Goal: Task Accomplishment & Management: Use online tool/utility

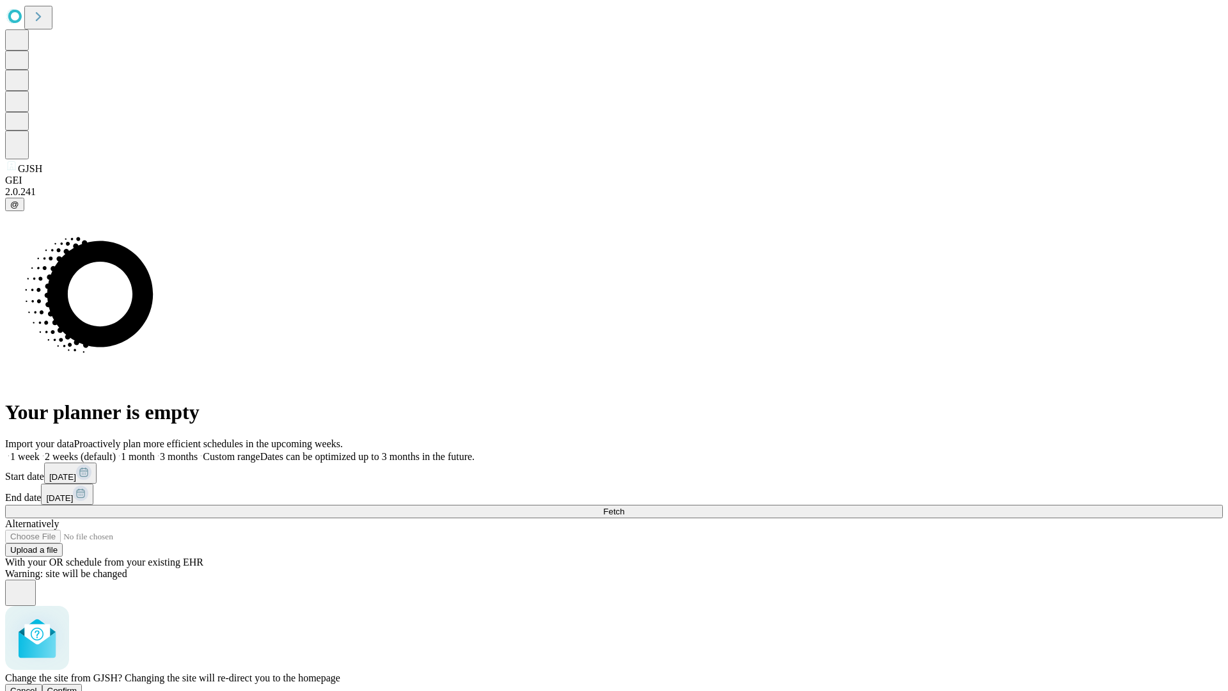
click at [77, 686] on span "Confirm" at bounding box center [62, 691] width 30 height 10
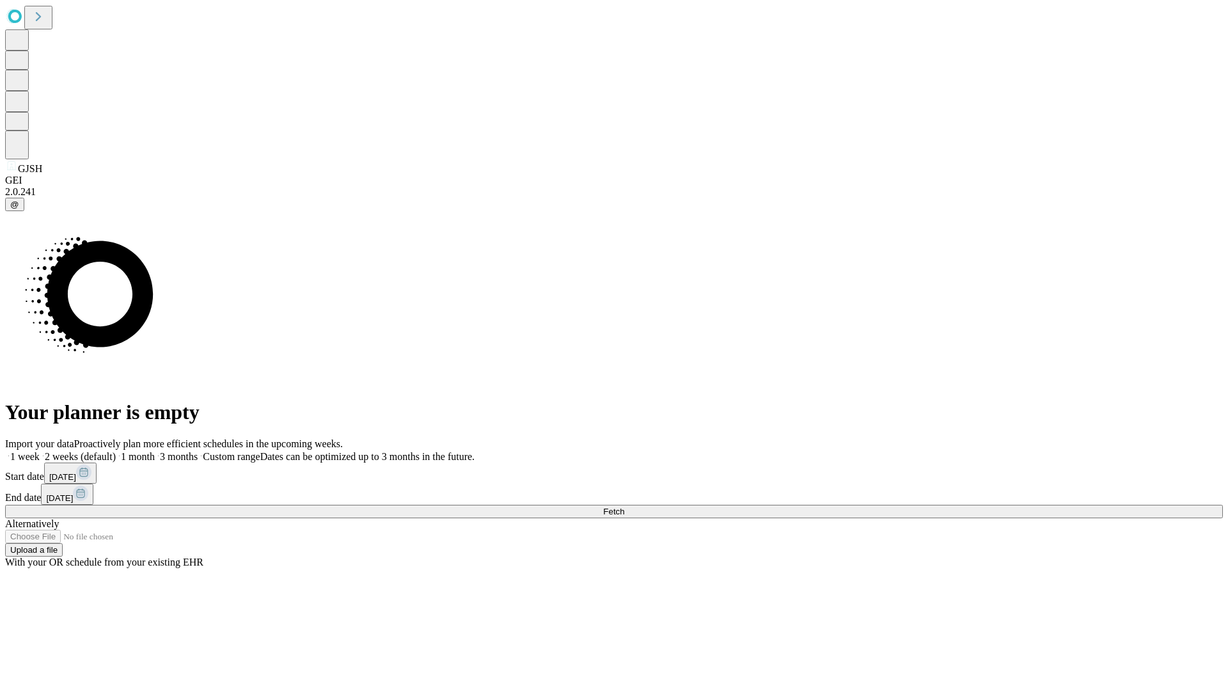
click at [116, 451] on label "2 weeks (default)" at bounding box center [78, 456] width 76 height 11
click at [624, 507] on span "Fetch" at bounding box center [613, 512] width 21 height 10
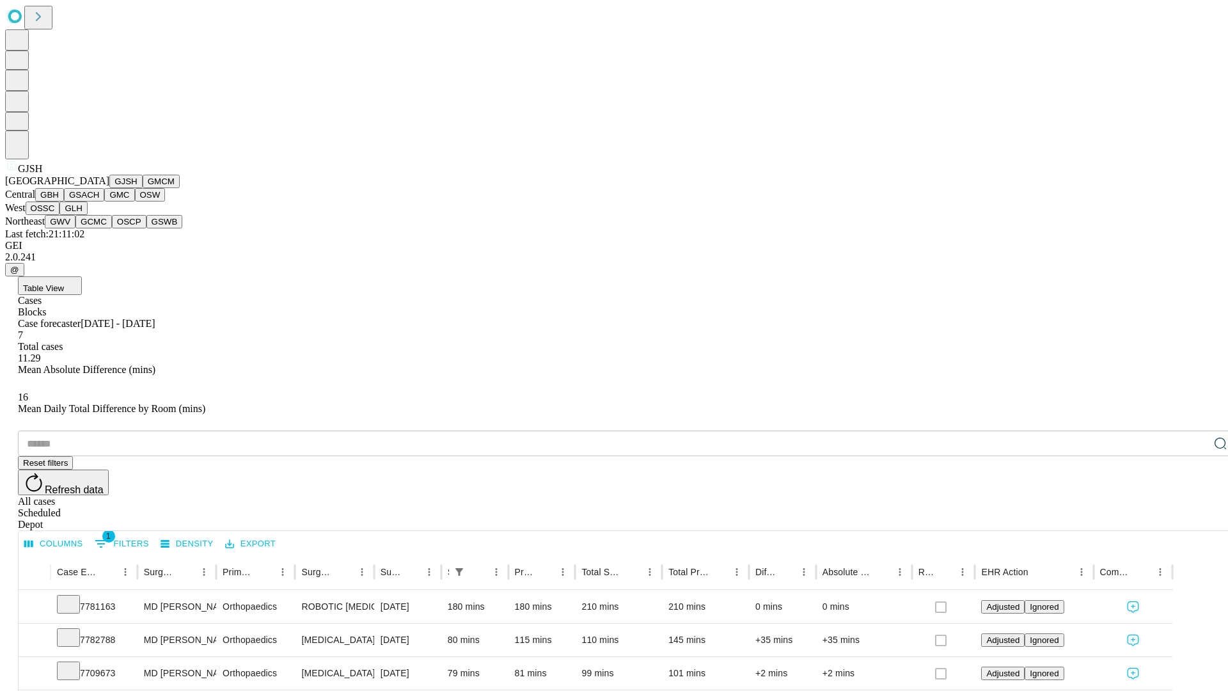
click at [143, 188] on button "GMCM" at bounding box center [161, 181] width 37 height 13
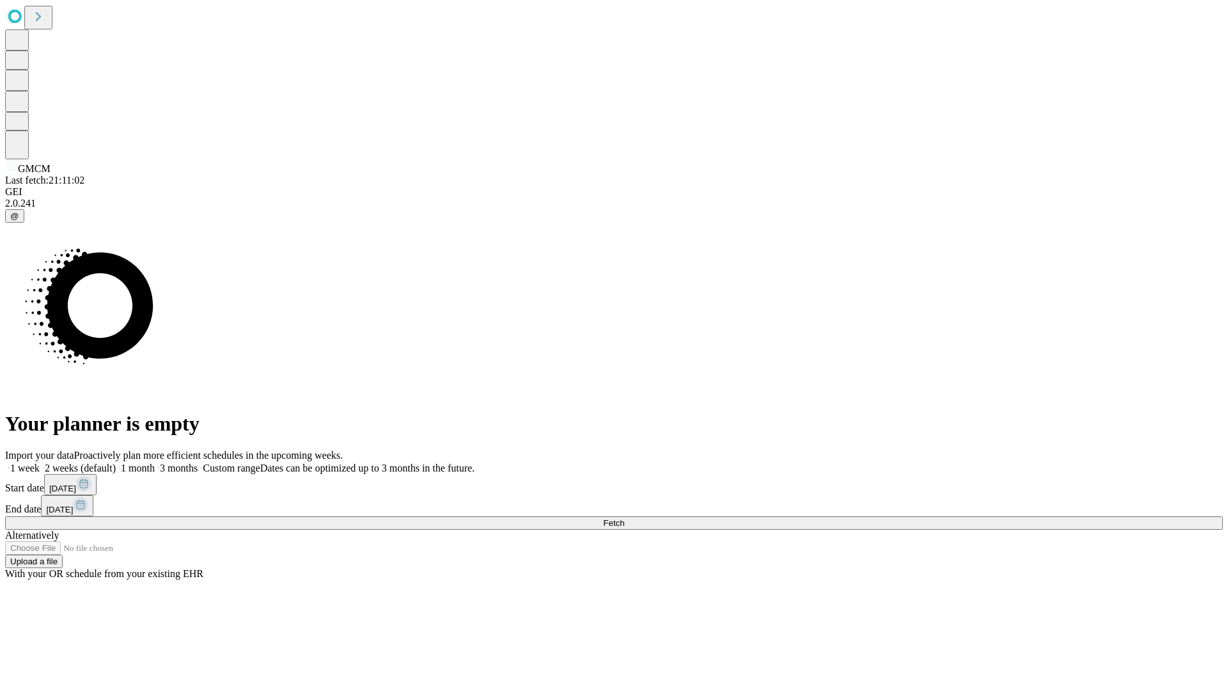
click at [116, 463] on label "2 weeks (default)" at bounding box center [78, 468] width 76 height 11
click at [624, 518] on span "Fetch" at bounding box center [613, 523] width 21 height 10
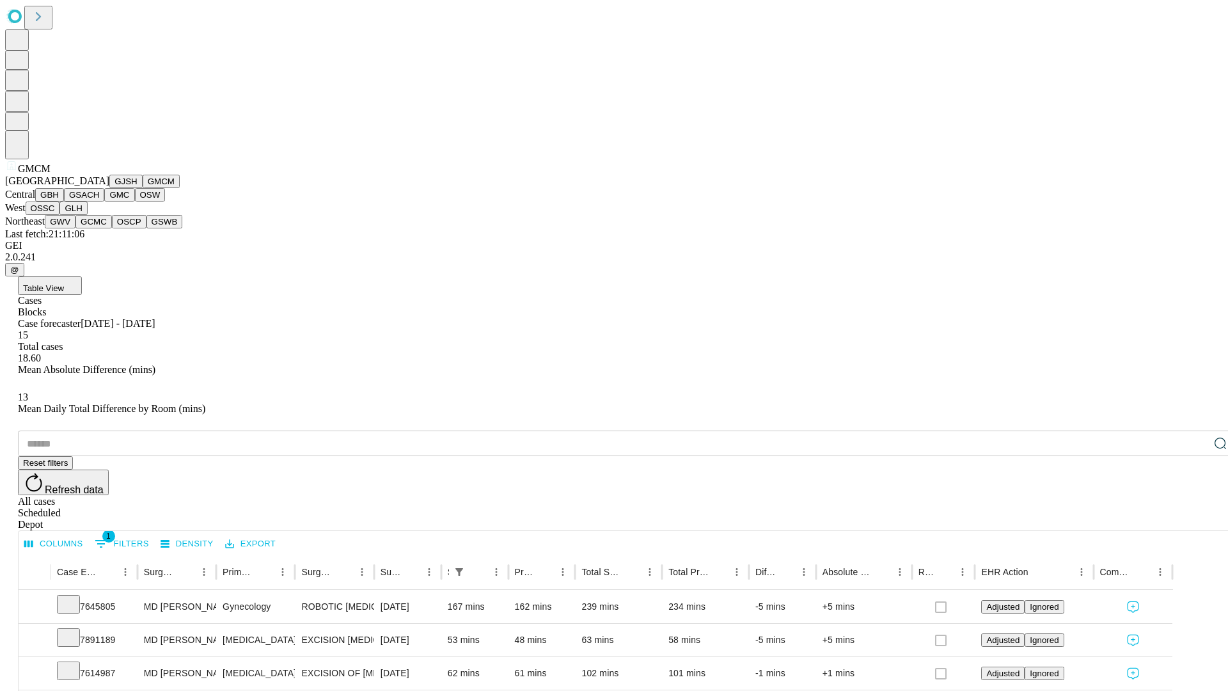
click at [64, 202] on button "GBH" at bounding box center [49, 194] width 29 height 13
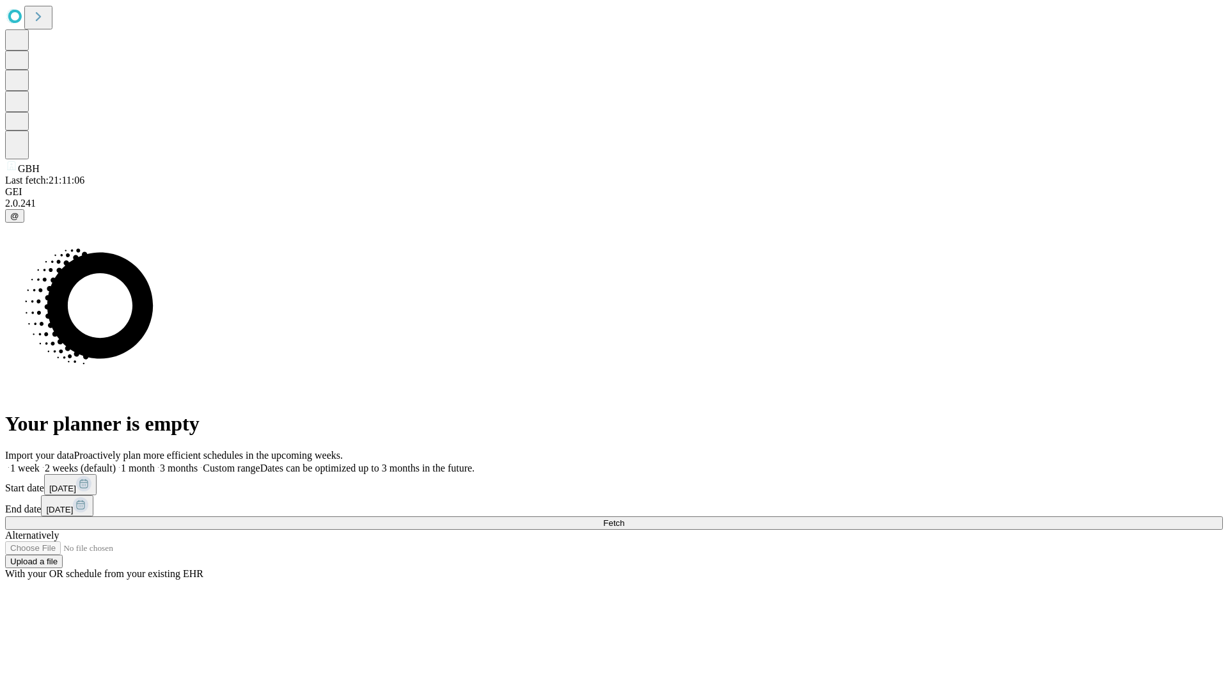
click at [116, 463] on label "2 weeks (default)" at bounding box center [78, 468] width 76 height 11
click at [624, 518] on span "Fetch" at bounding box center [613, 523] width 21 height 10
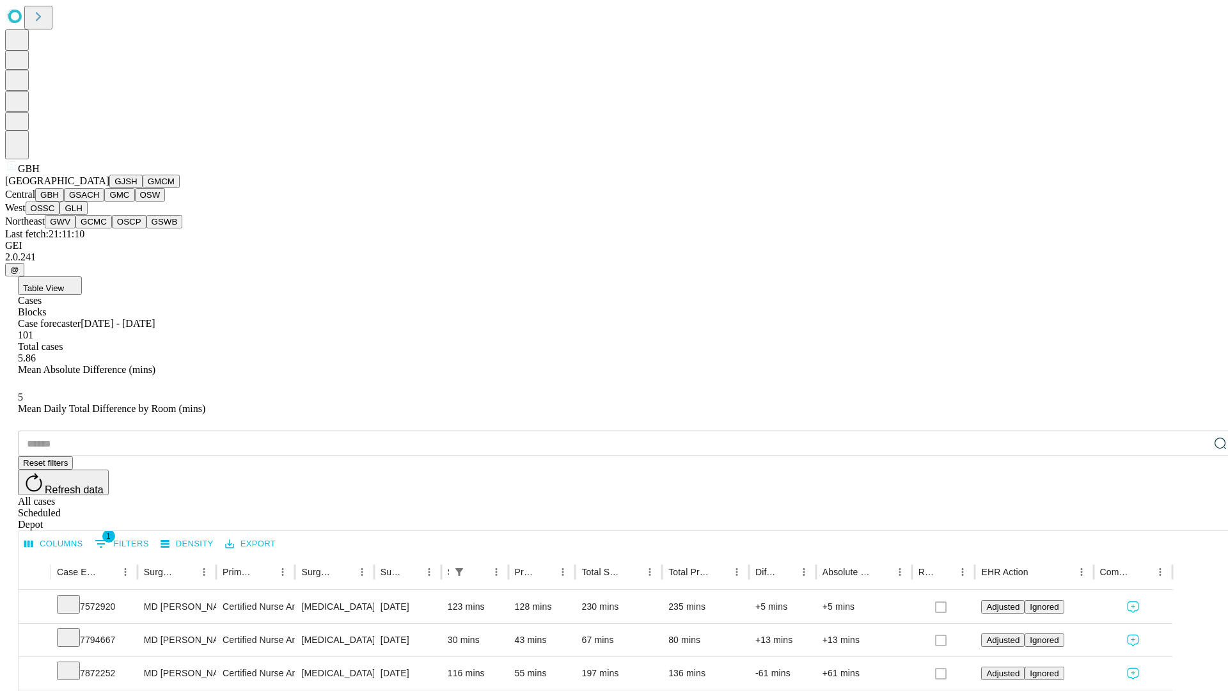
click at [99, 202] on button "GSACH" at bounding box center [84, 194] width 40 height 13
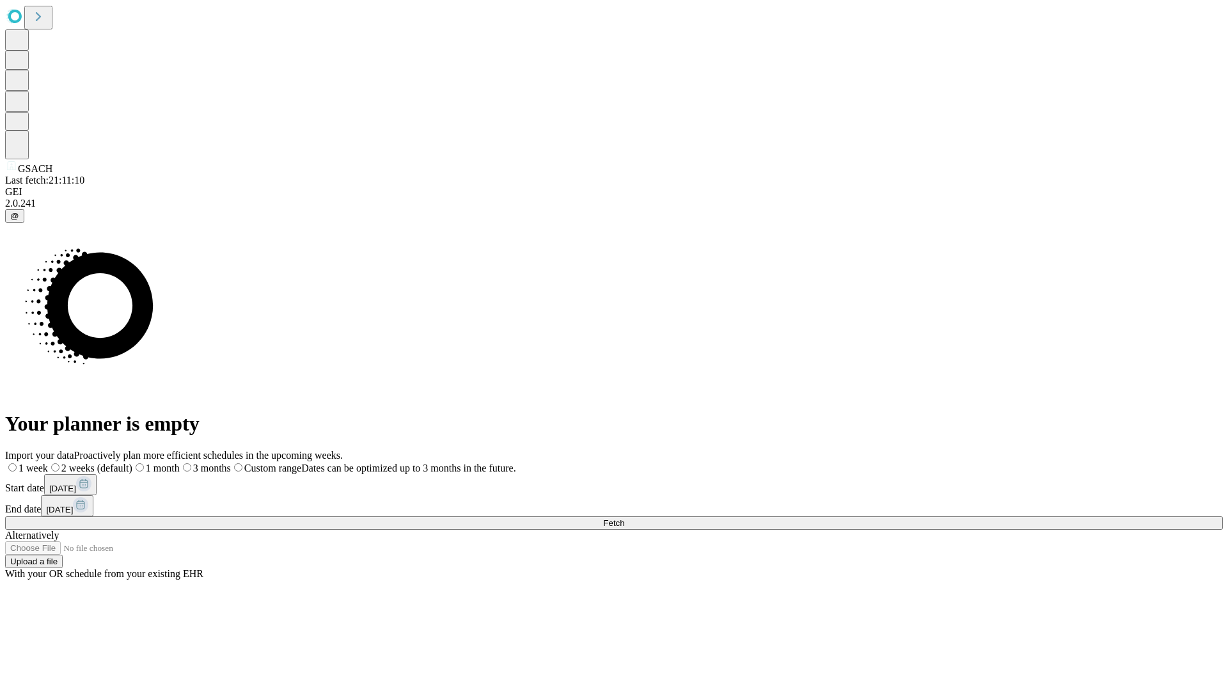
click at [132, 463] on label "2 weeks (default)" at bounding box center [90, 468] width 84 height 11
click at [624, 518] on span "Fetch" at bounding box center [613, 523] width 21 height 10
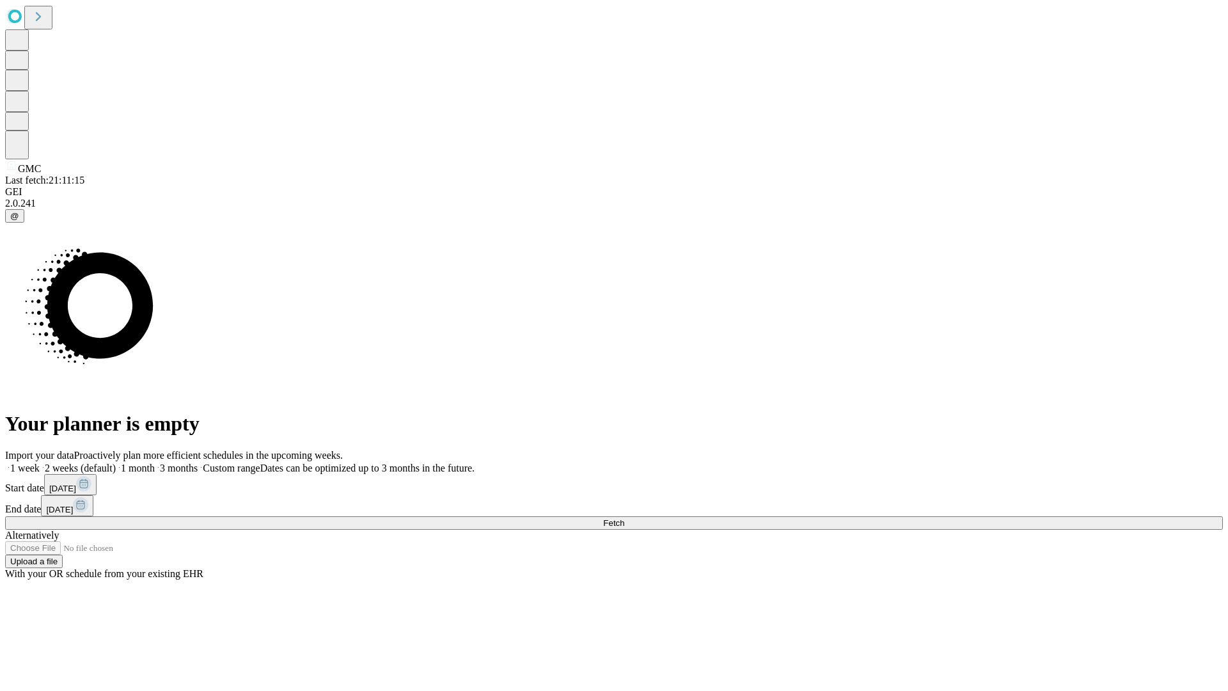
click at [116, 463] on label "2 weeks (default)" at bounding box center [78, 468] width 76 height 11
click at [624, 518] on span "Fetch" at bounding box center [613, 523] width 21 height 10
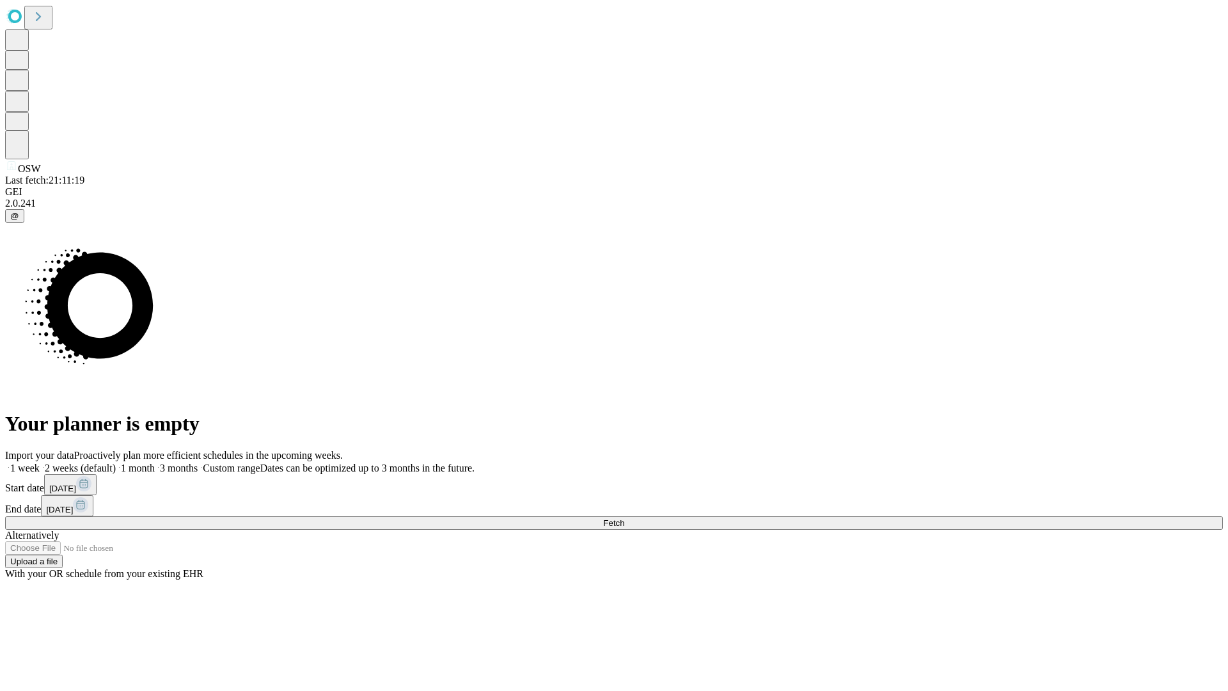
click at [116, 463] on label "2 weeks (default)" at bounding box center [78, 468] width 76 height 11
click at [624, 518] on span "Fetch" at bounding box center [613, 523] width 21 height 10
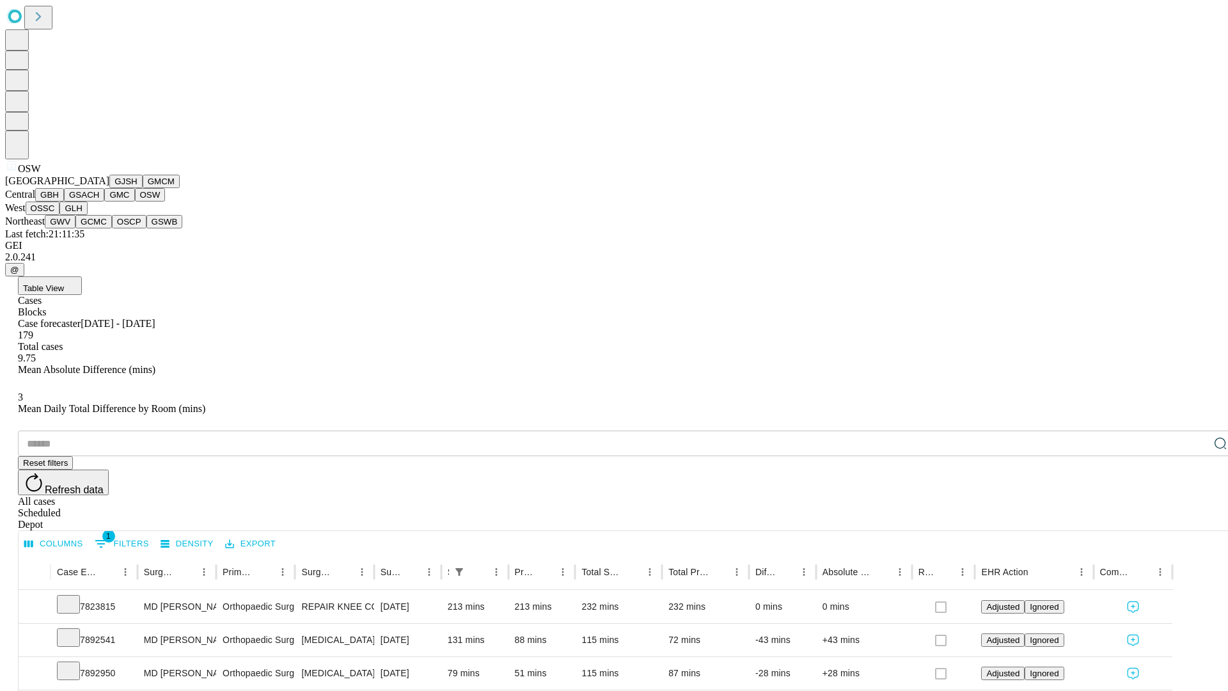
click at [60, 215] on button "OSSC" at bounding box center [43, 208] width 35 height 13
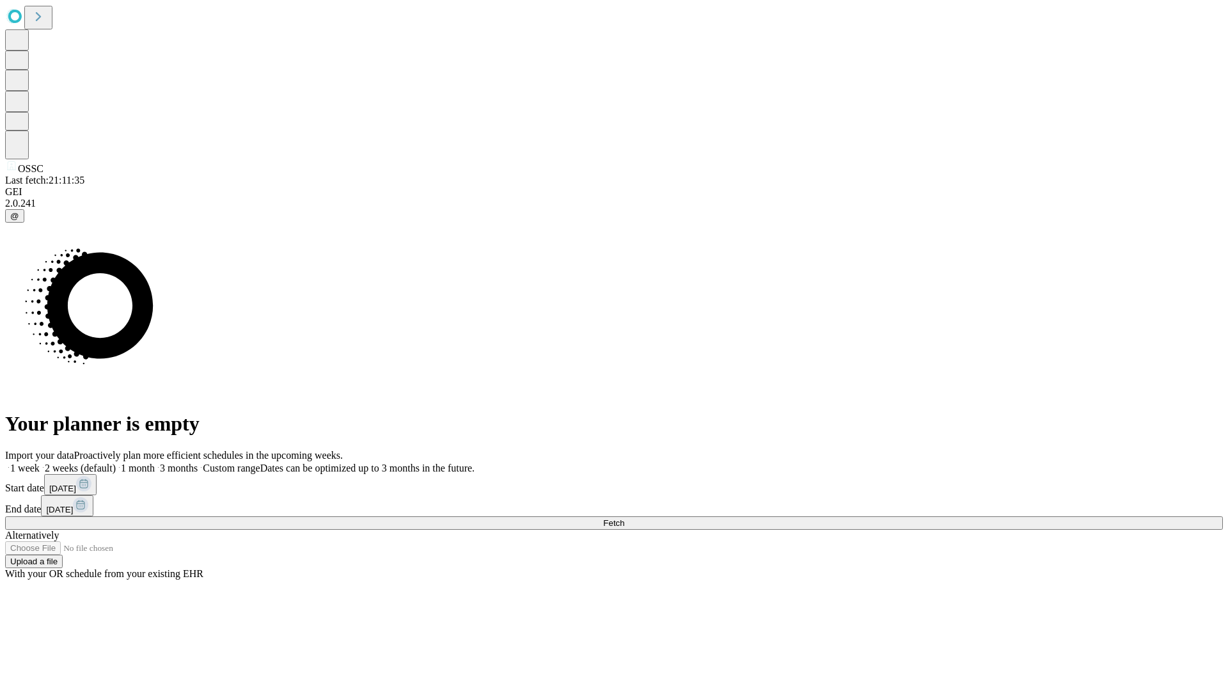
click at [116, 463] on label "2 weeks (default)" at bounding box center [78, 468] width 76 height 11
click at [624, 518] on span "Fetch" at bounding box center [613, 523] width 21 height 10
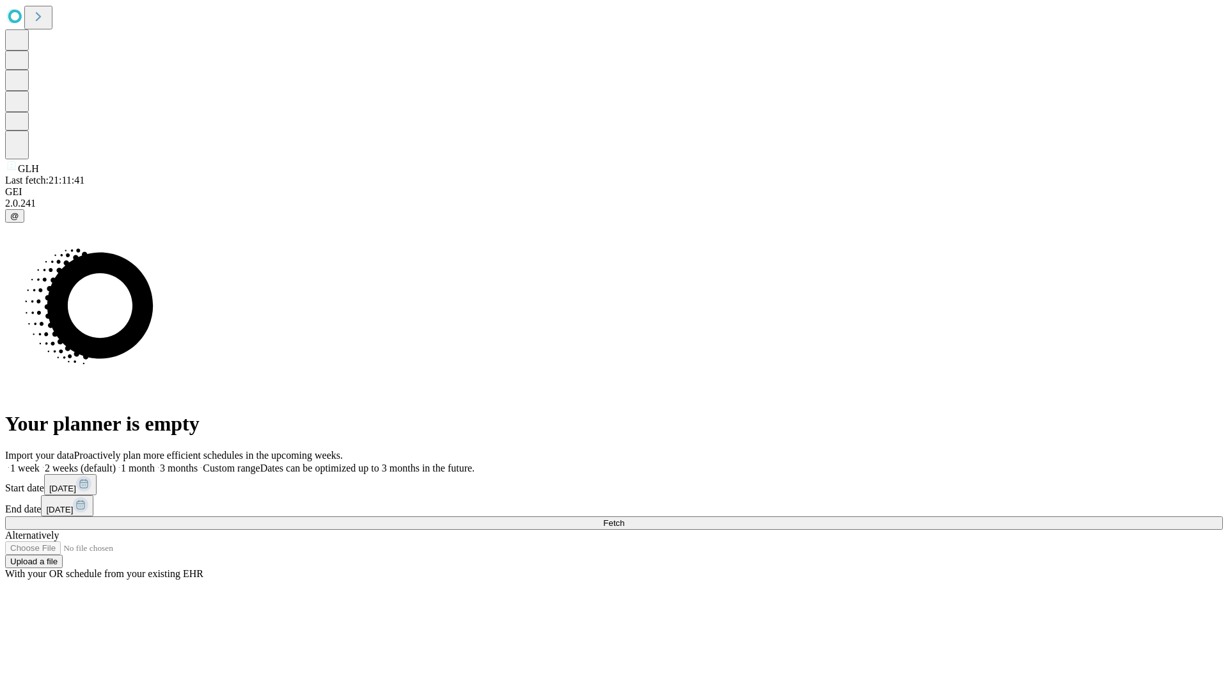
click at [116, 463] on label "2 weeks (default)" at bounding box center [78, 468] width 76 height 11
click at [624, 518] on span "Fetch" at bounding box center [613, 523] width 21 height 10
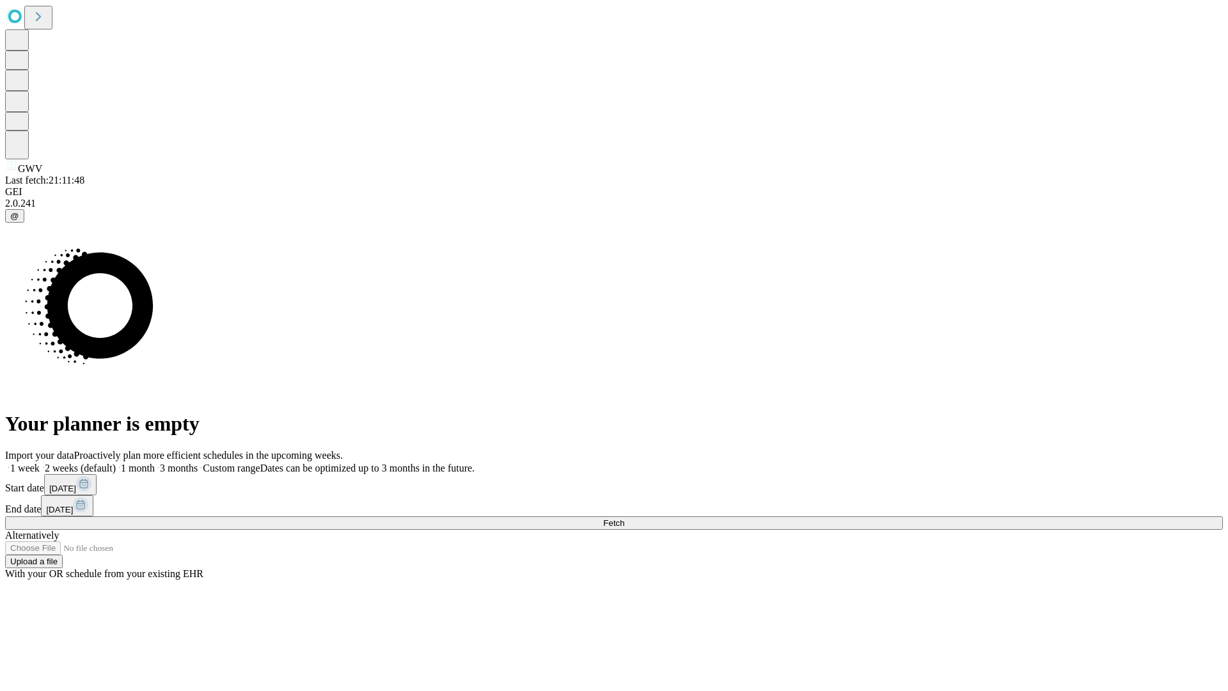
click at [624, 518] on span "Fetch" at bounding box center [613, 523] width 21 height 10
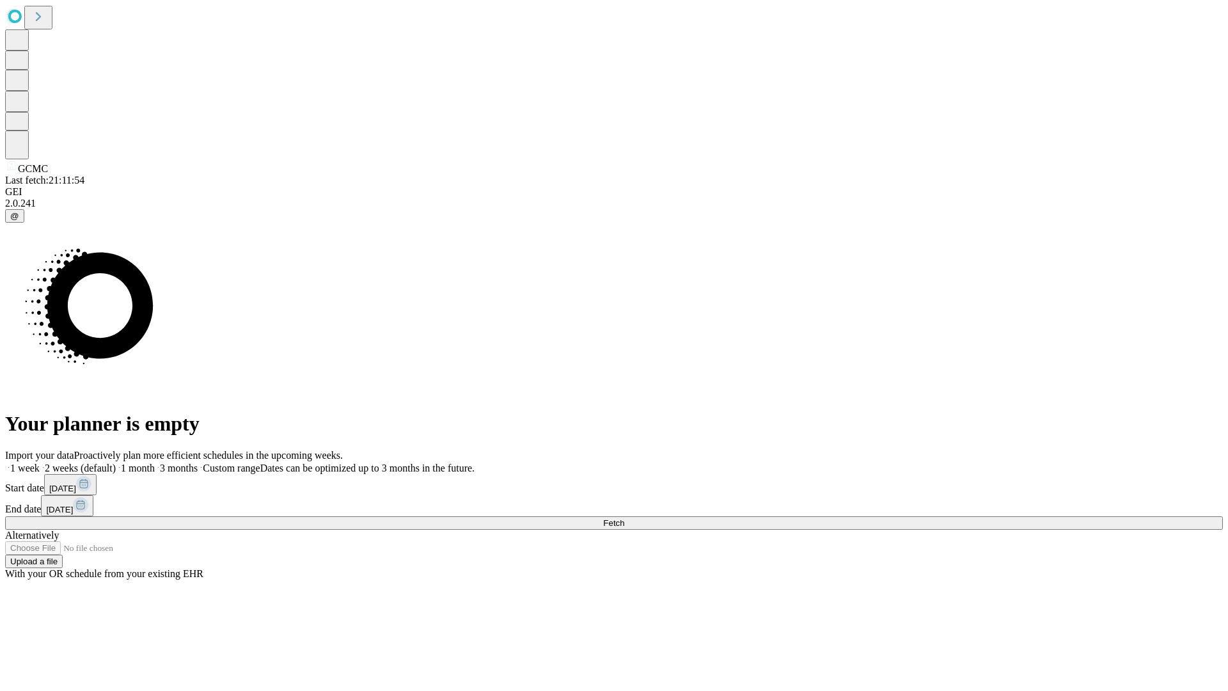
click at [116, 463] on label "2 weeks (default)" at bounding box center [78, 468] width 76 height 11
click at [624, 518] on span "Fetch" at bounding box center [613, 523] width 21 height 10
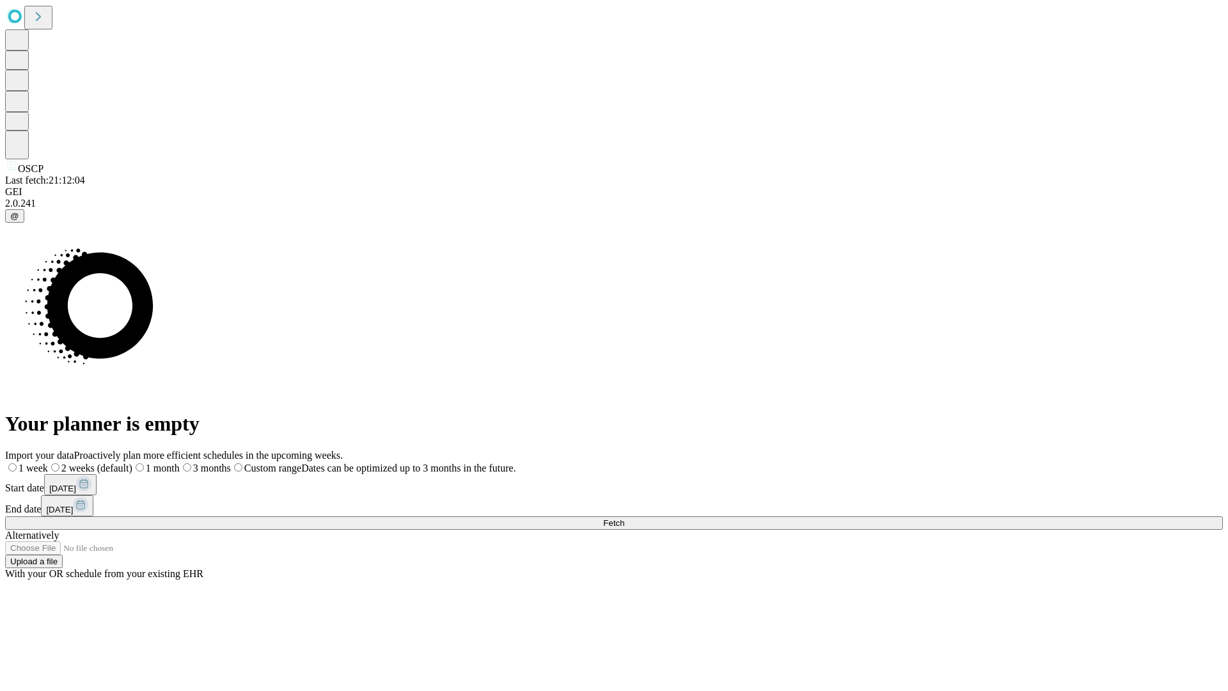
click at [624, 518] on span "Fetch" at bounding box center [613, 523] width 21 height 10
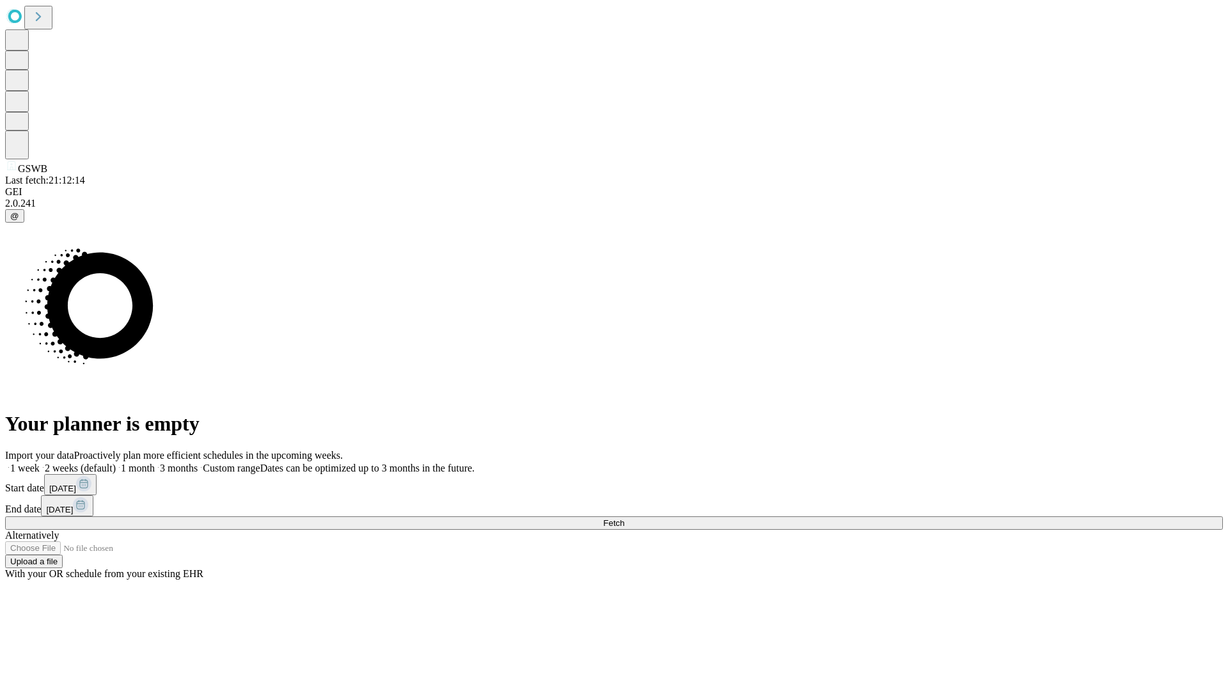
click at [116, 463] on label "2 weeks (default)" at bounding box center [78, 468] width 76 height 11
click at [624, 518] on span "Fetch" at bounding box center [613, 523] width 21 height 10
